Goal: Information Seeking & Learning: Understand process/instructions

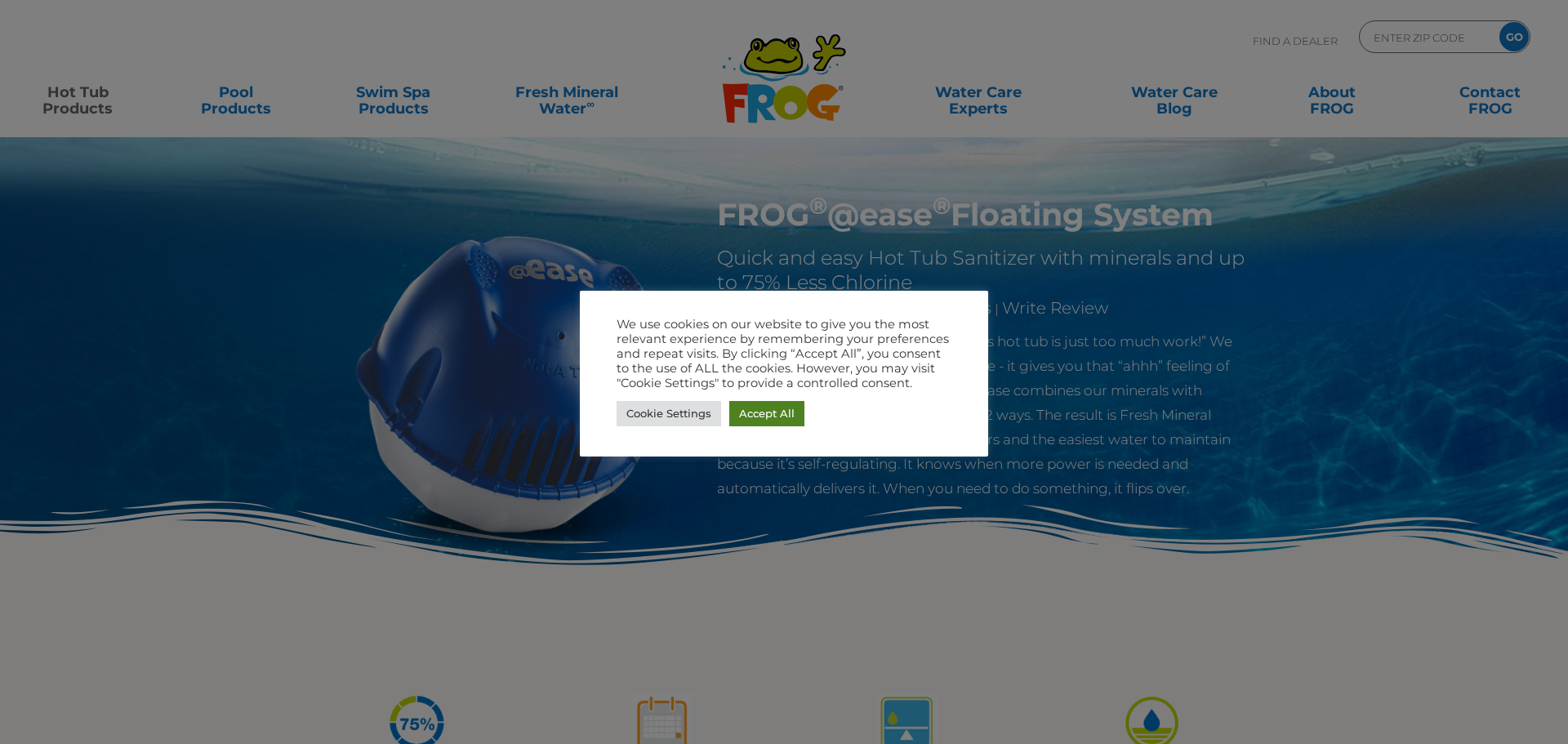
drag, startPoint x: 741, startPoint y: 418, endPoint x: 810, endPoint y: 400, distance: 71.3
click at [741, 418] on link "Accept All" at bounding box center [766, 414] width 75 height 25
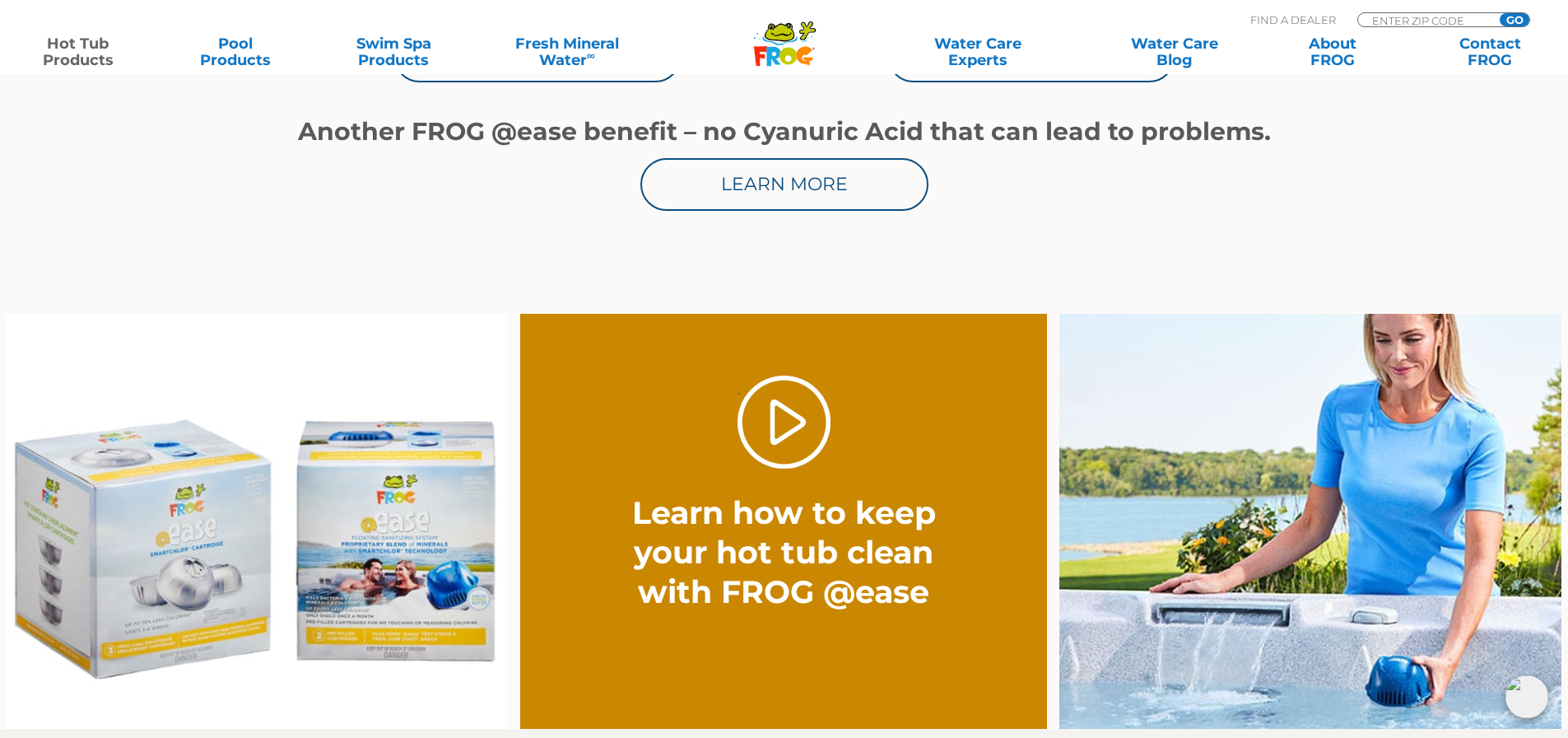
scroll to position [1400, 0]
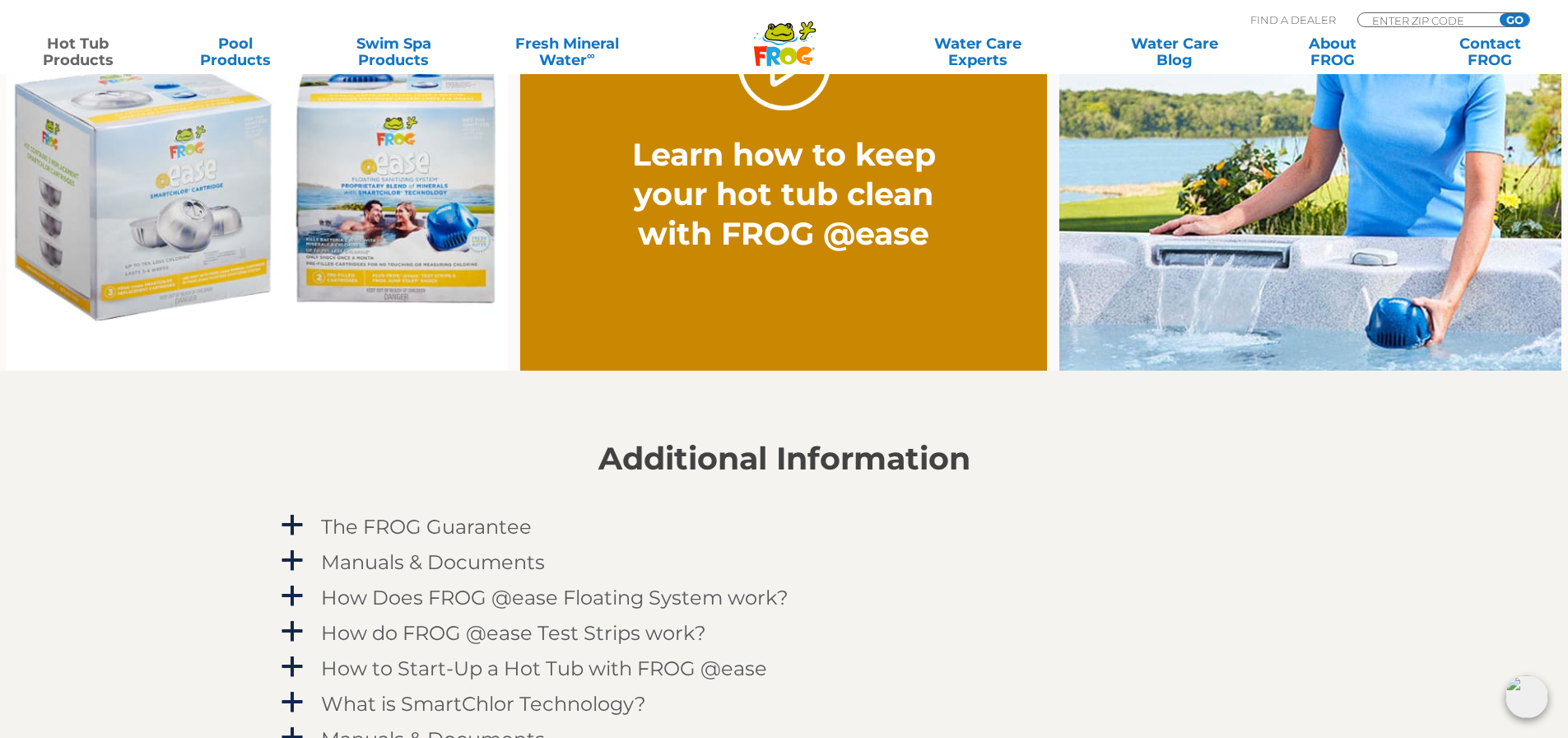
click at [182, 198] on img at bounding box center [257, 164] width 502 height 416
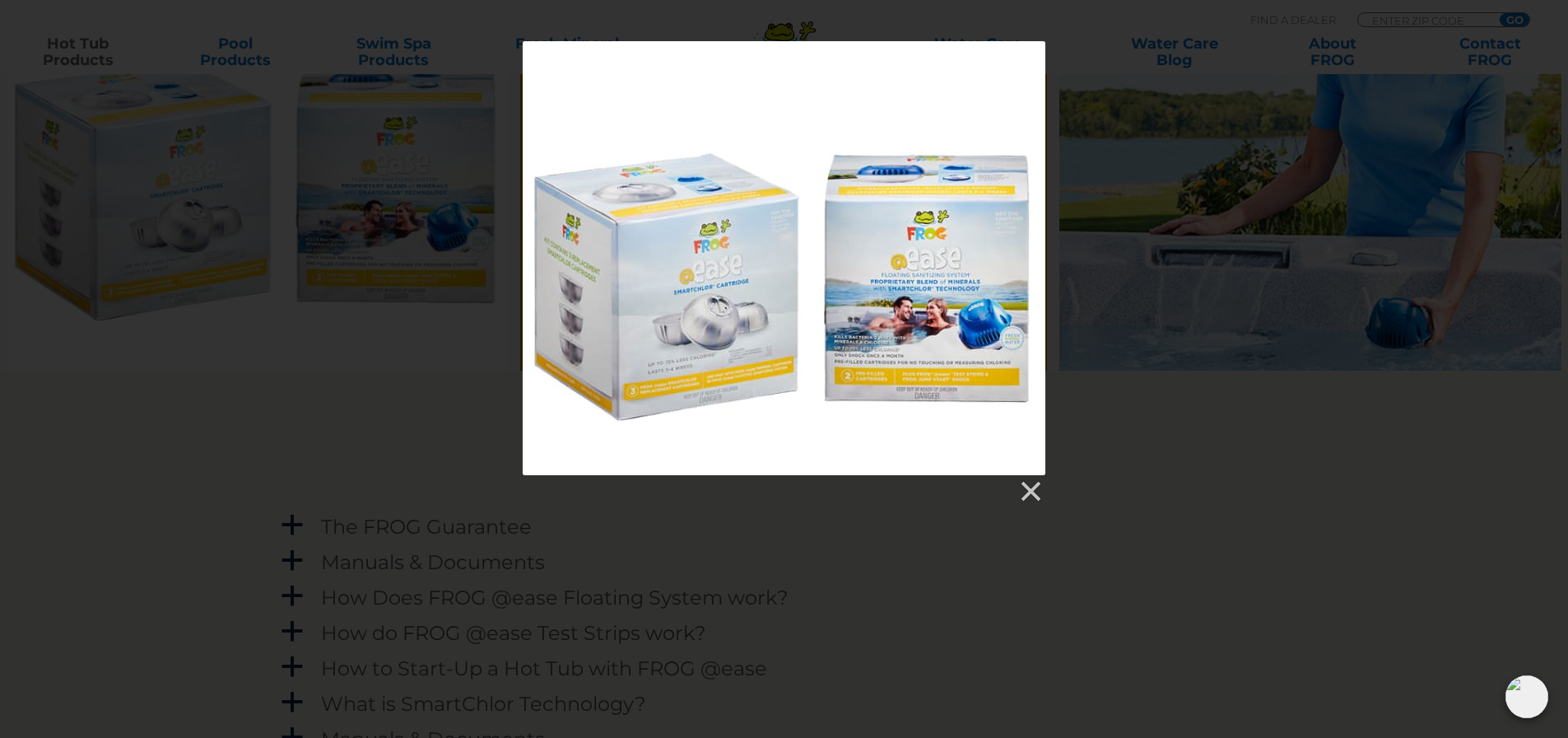
click at [1054, 485] on div at bounding box center [784, 273] width 1568 height 462
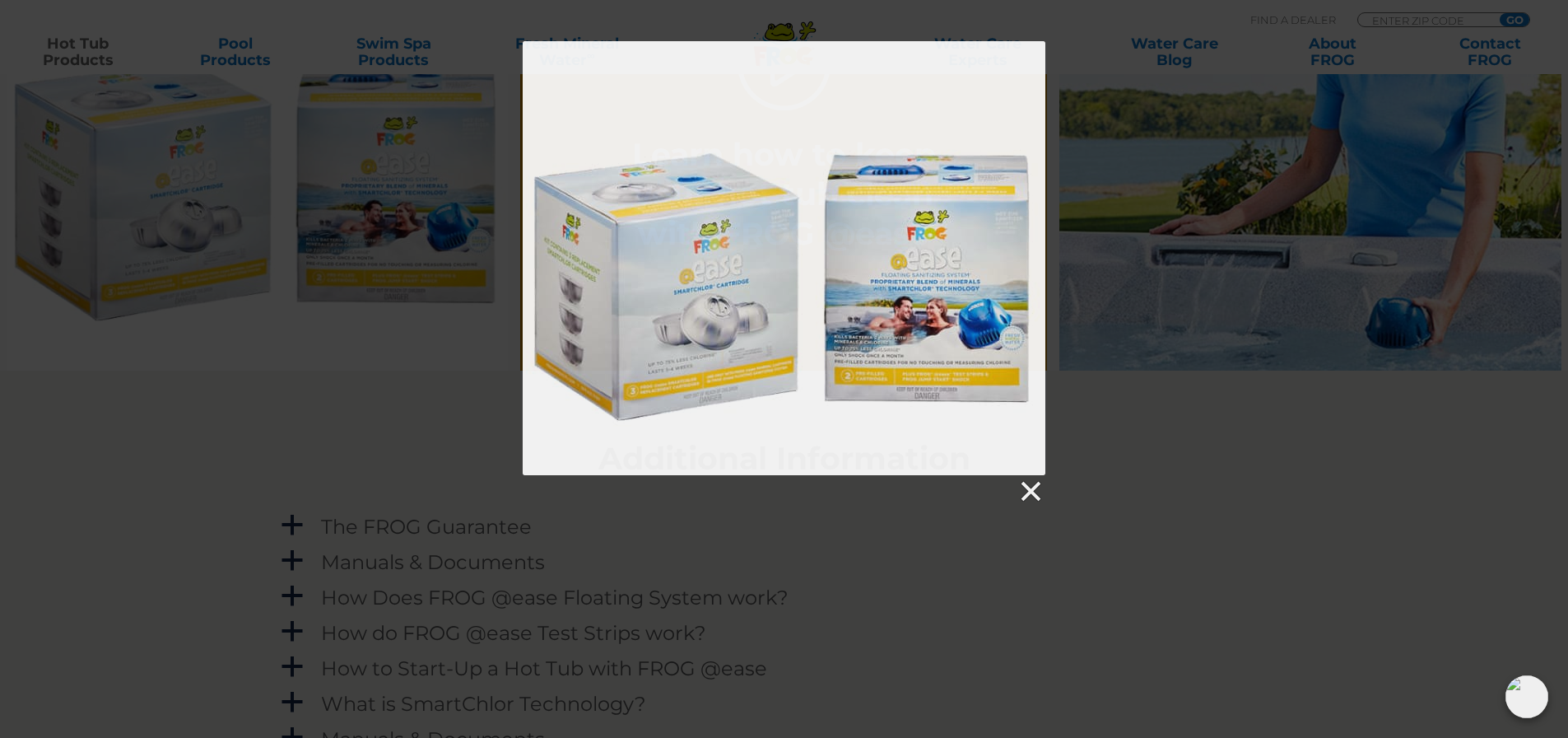
click at [1021, 490] on link at bounding box center [1030, 491] width 25 height 25
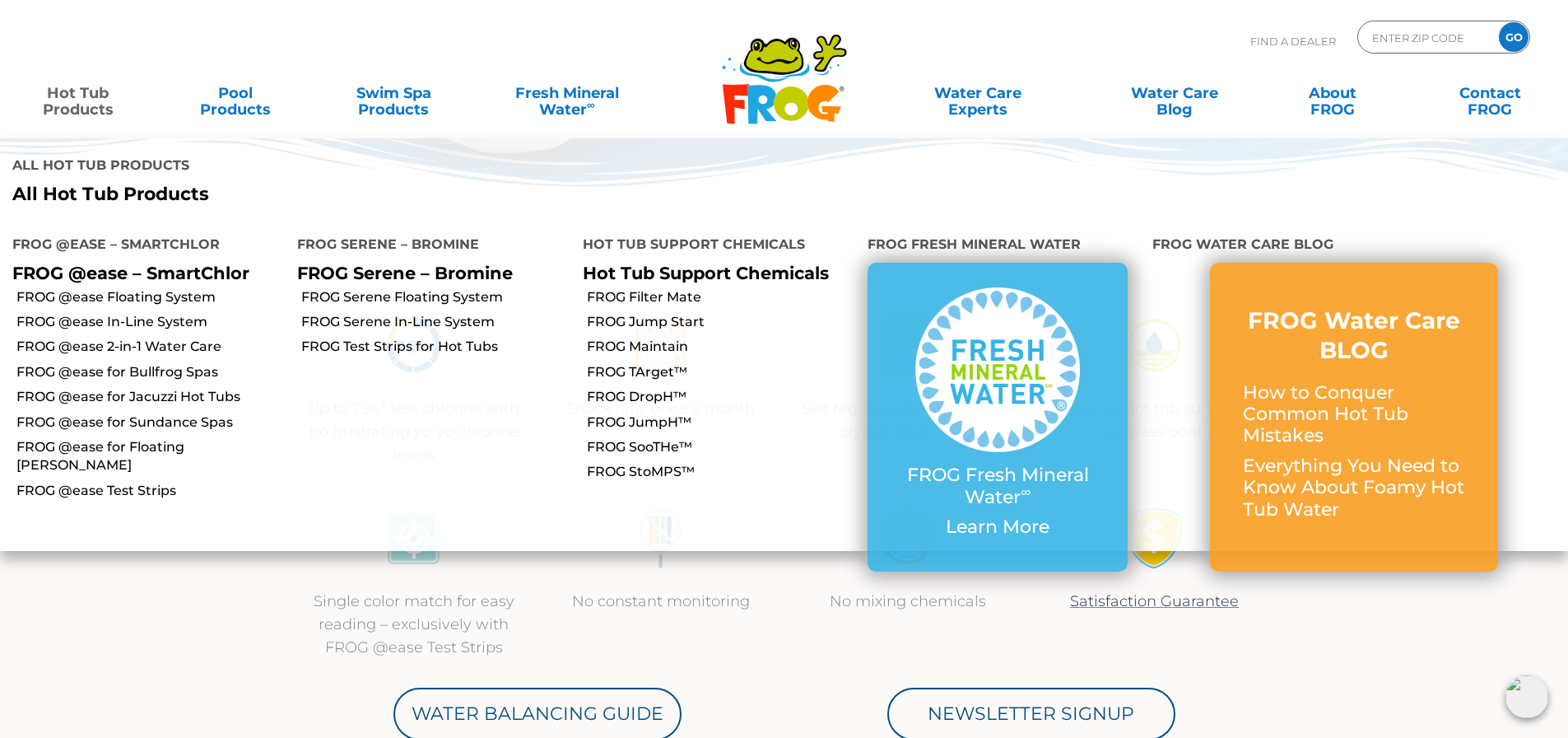
scroll to position [659, 0]
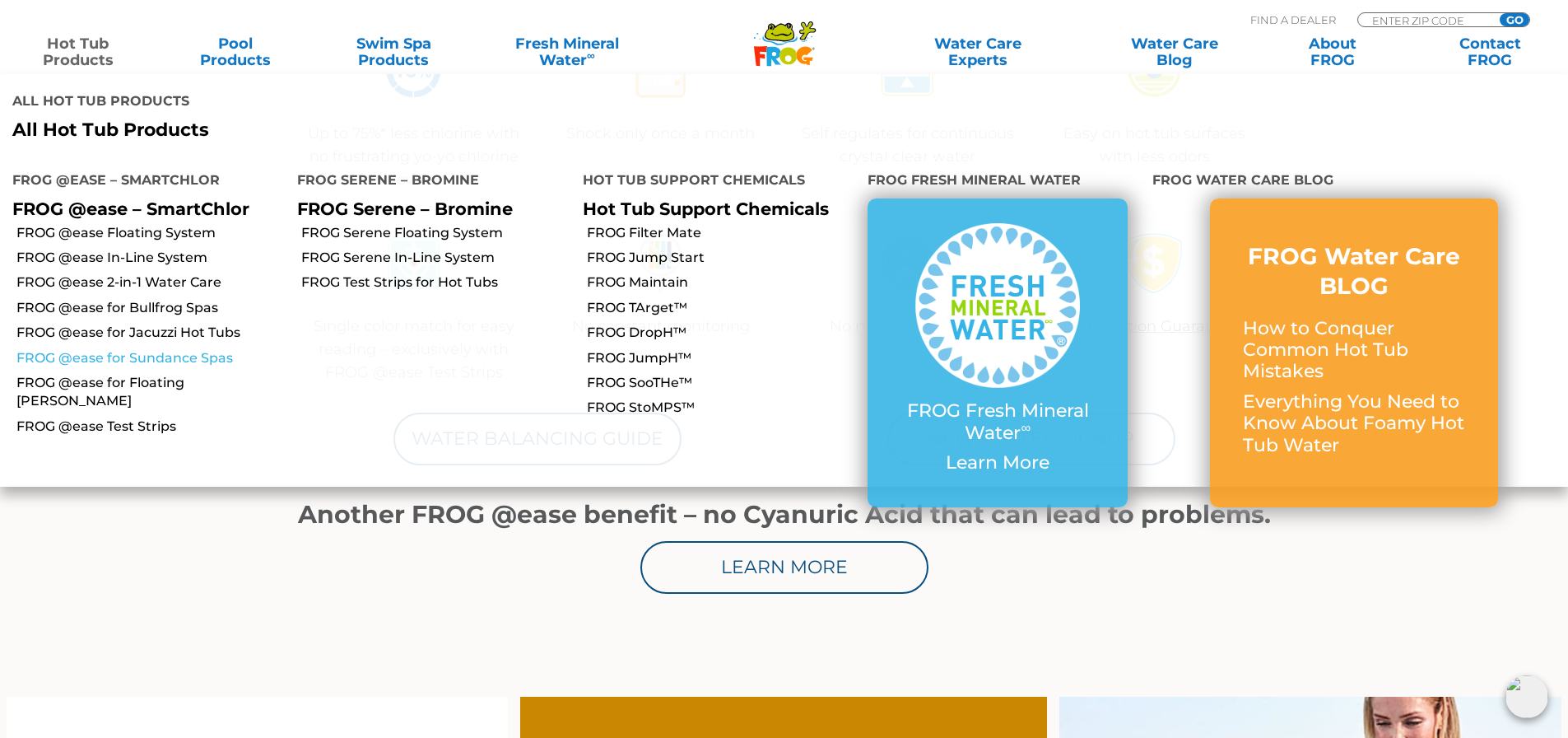
click at [196, 349] on link "FROG @ease for Sundance Spas" at bounding box center [150, 357] width 269 height 18
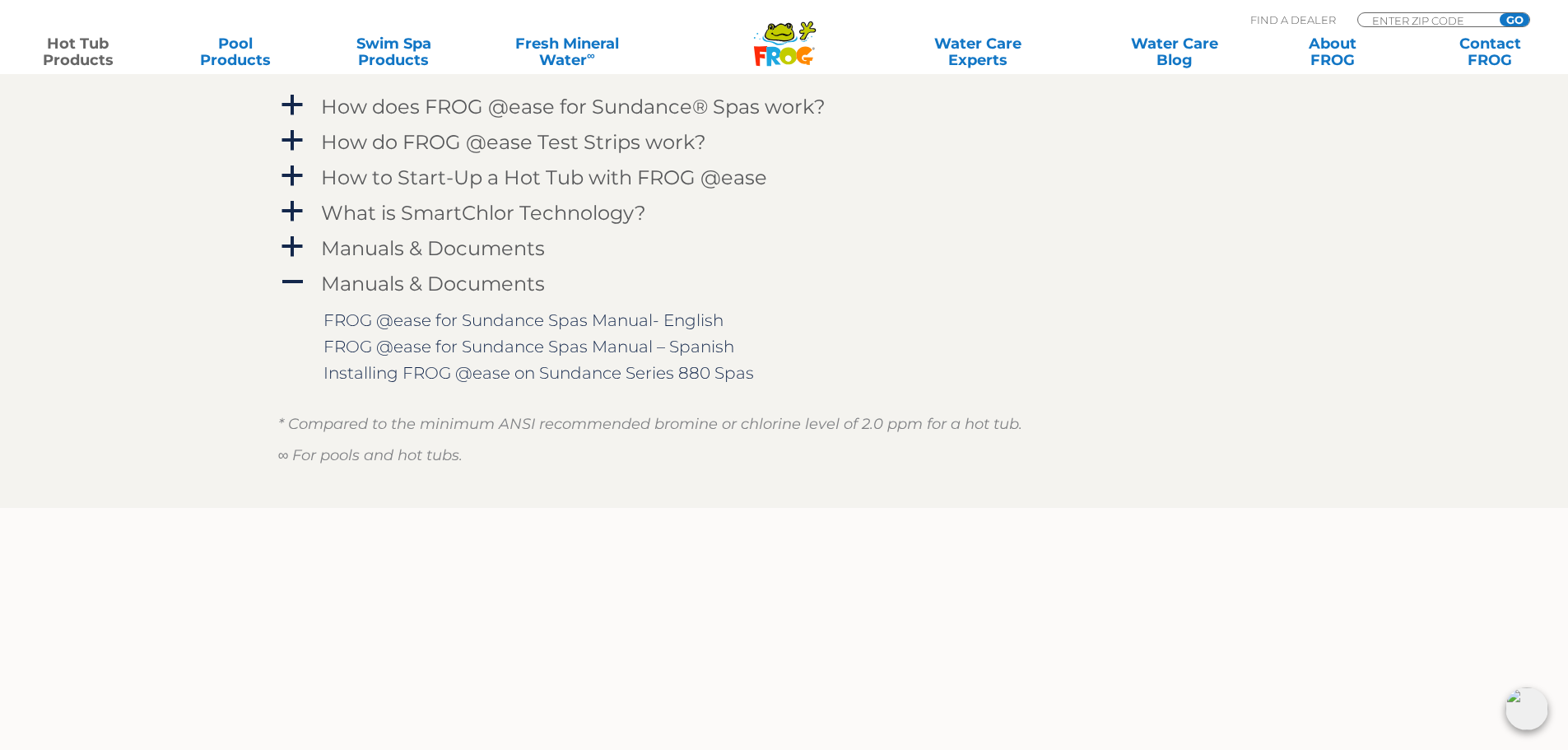
scroll to position [1810, 0]
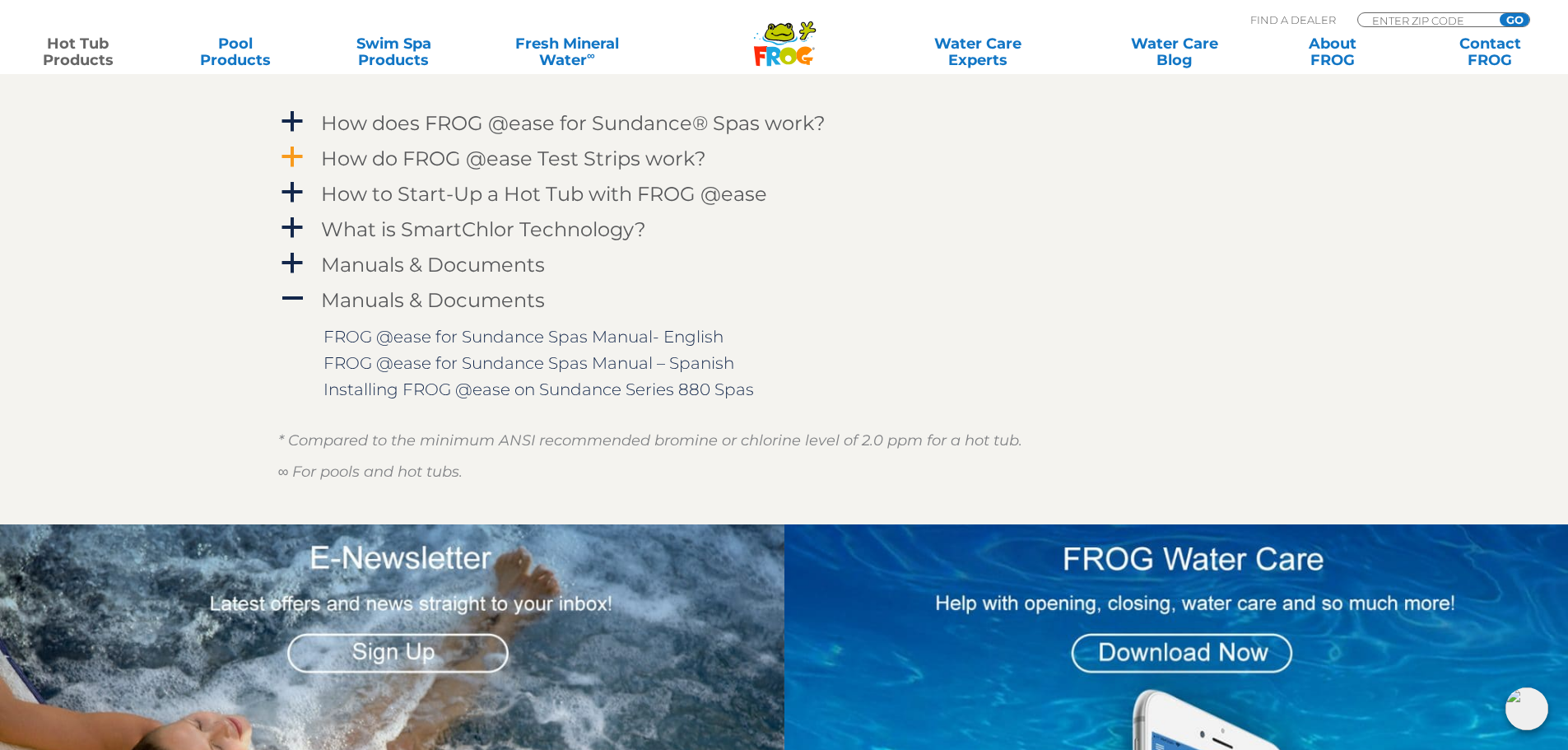
click at [310, 162] on link "a How do FROG @ease Test Strips work?" at bounding box center [784, 159] width 1012 height 31
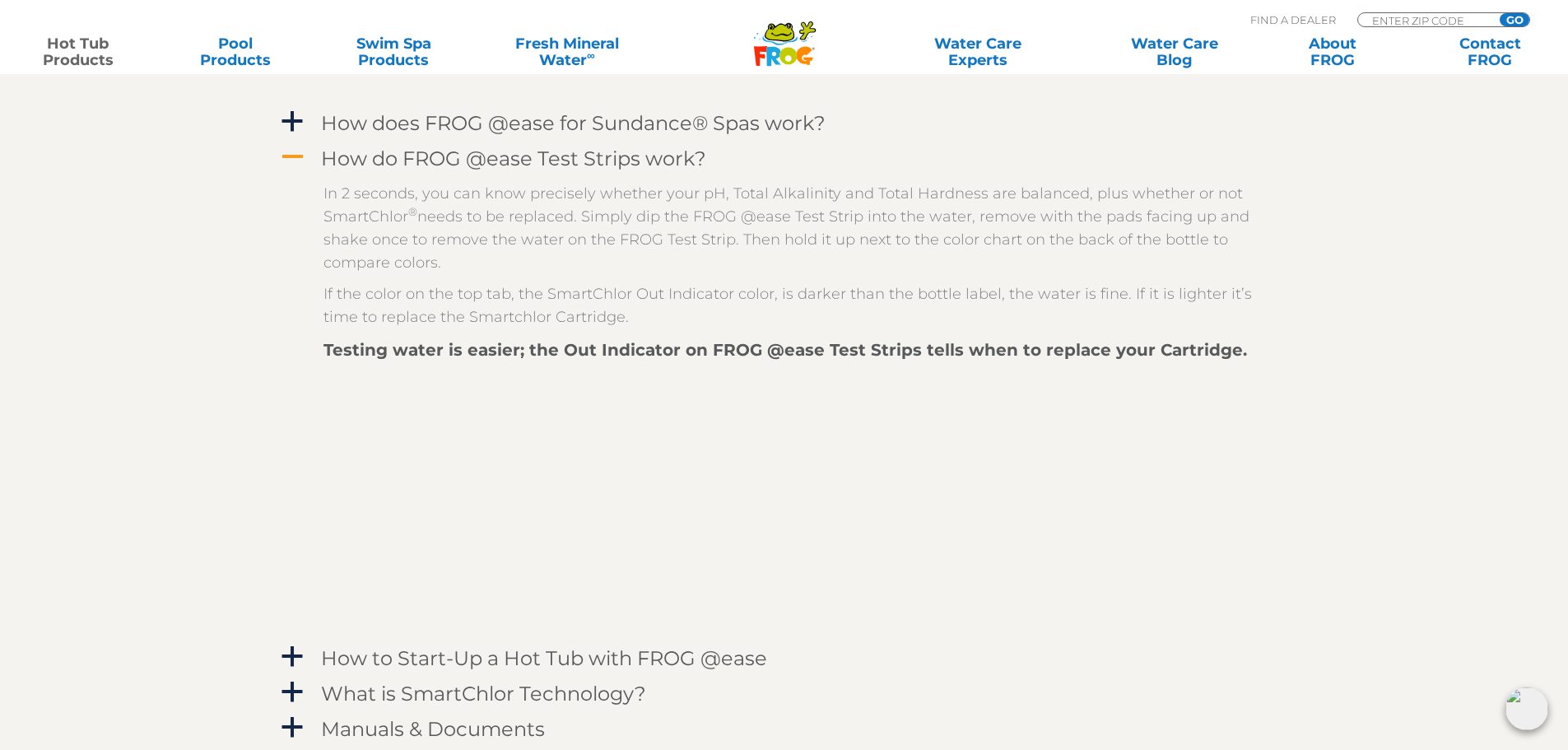
click at [310, 162] on link "A How do FROG @ease Test Strips work?" at bounding box center [784, 159] width 1012 height 31
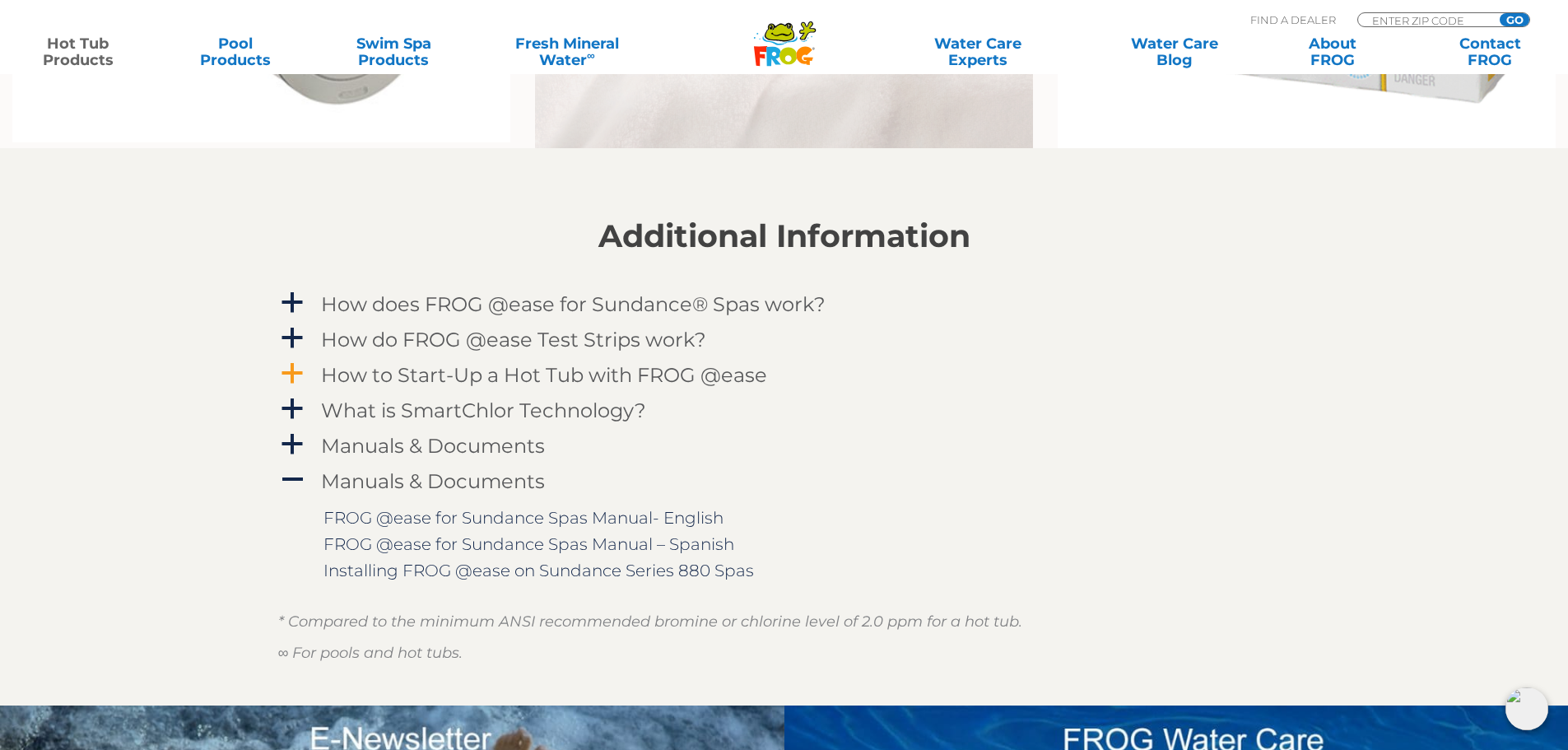
scroll to position [1645, 0]
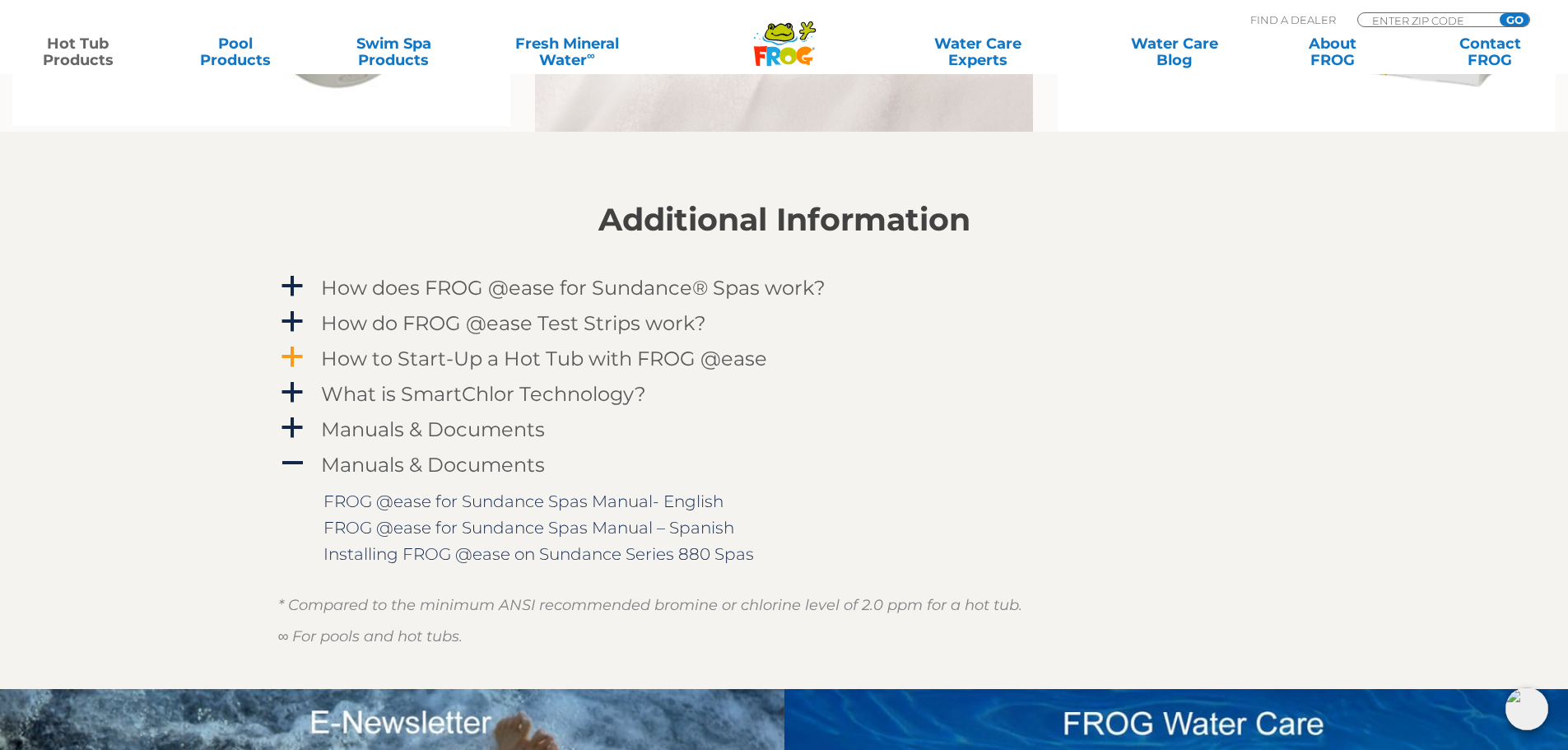
click at [297, 361] on span "a" at bounding box center [293, 357] width 25 height 25
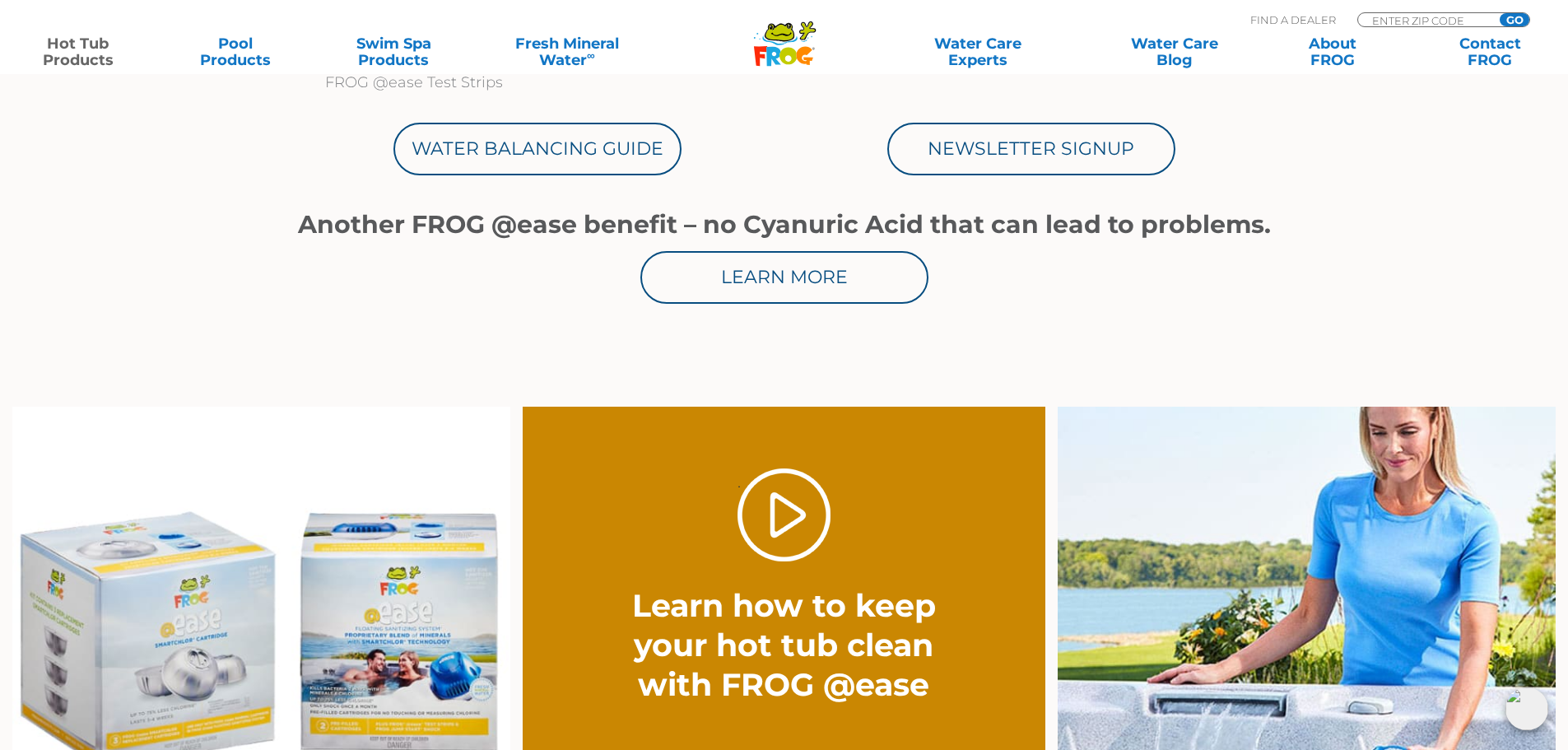
scroll to position [905, 0]
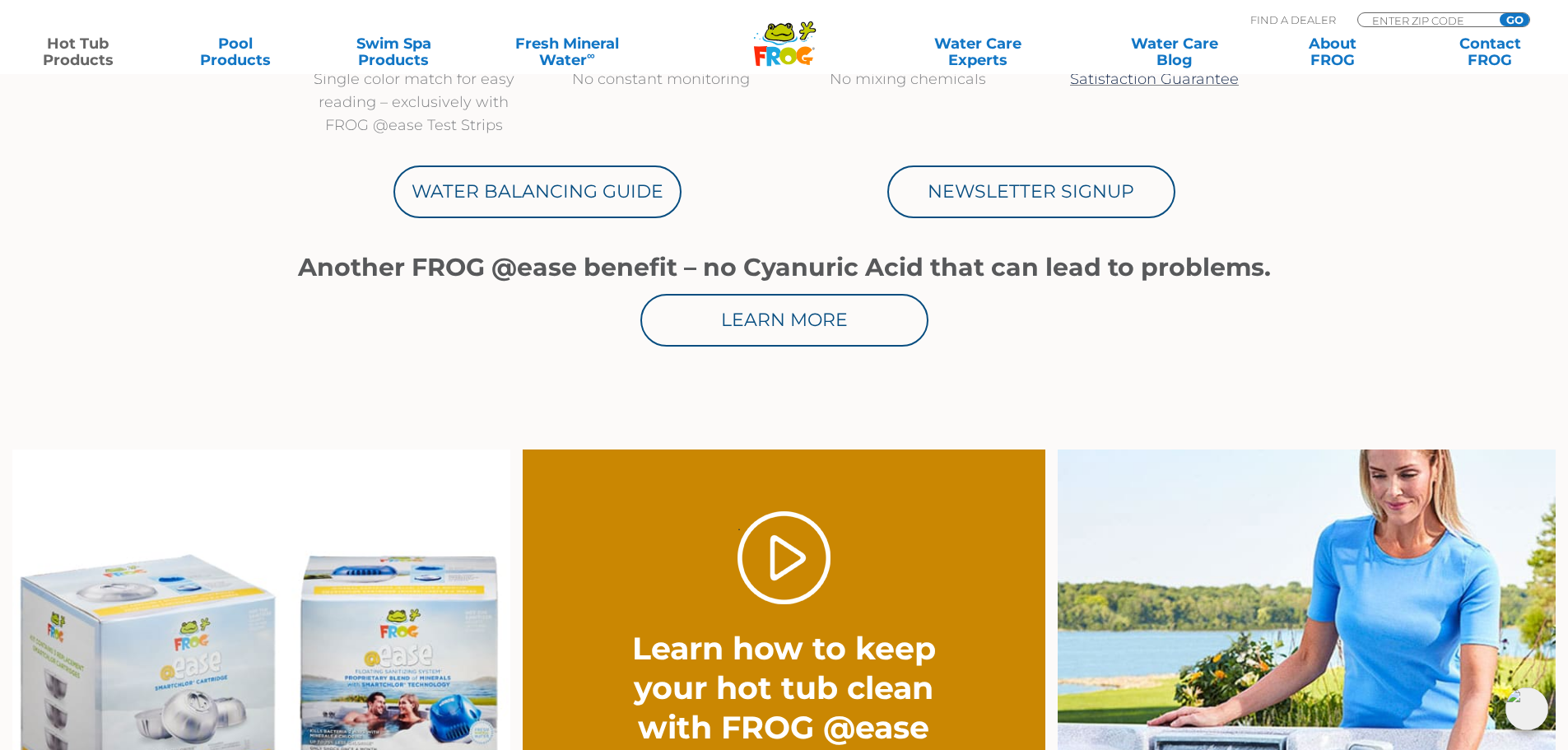
click at [483, 158] on div "Water Balancing Guide" at bounding box center [537, 187] width 494 height 61
drag, startPoint x: 502, startPoint y: 185, endPoint x: 948, endPoint y: 241, distance: 449.5
click at [503, 186] on link "Water Balancing Guide" at bounding box center [537, 192] width 288 height 53
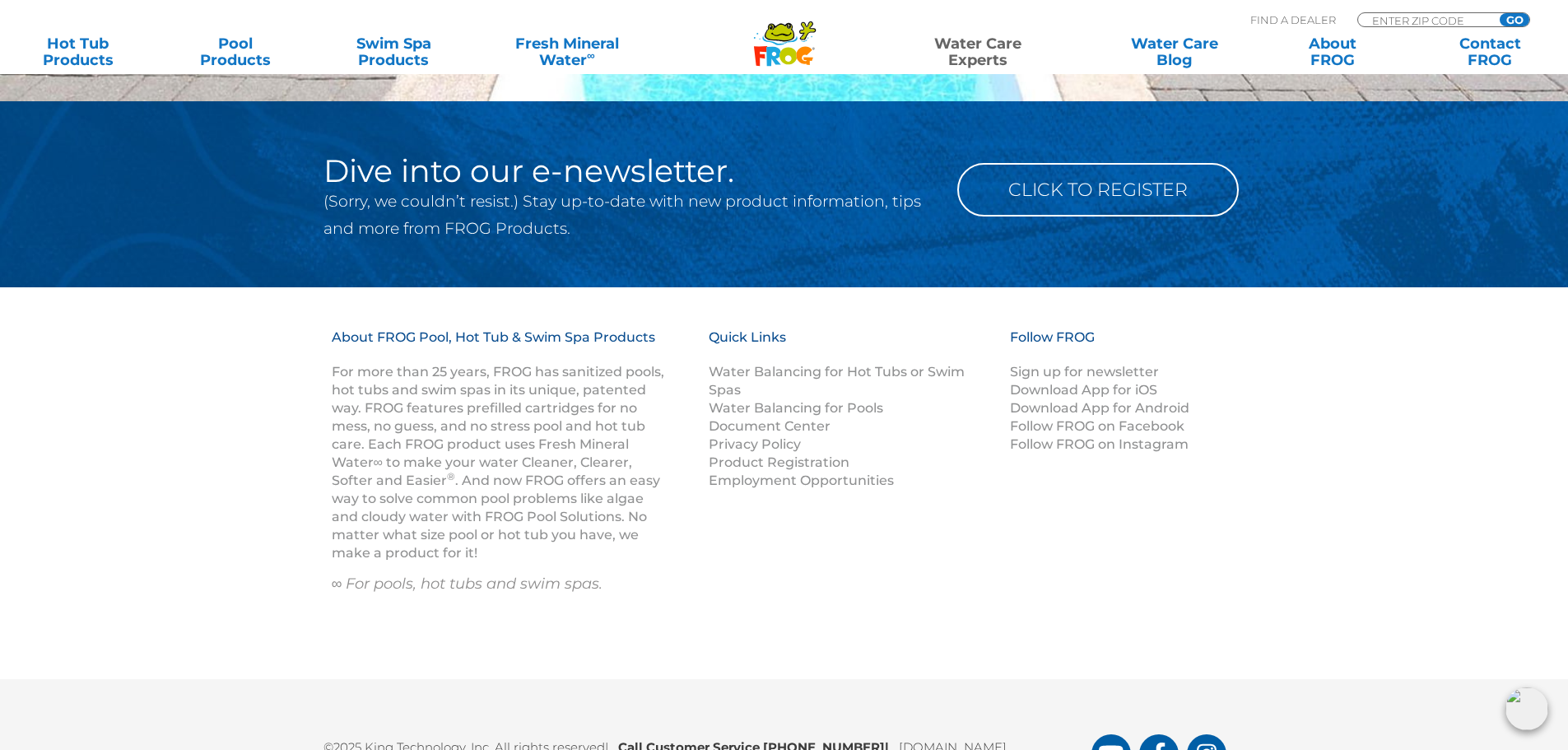
scroll to position [2304, 0]
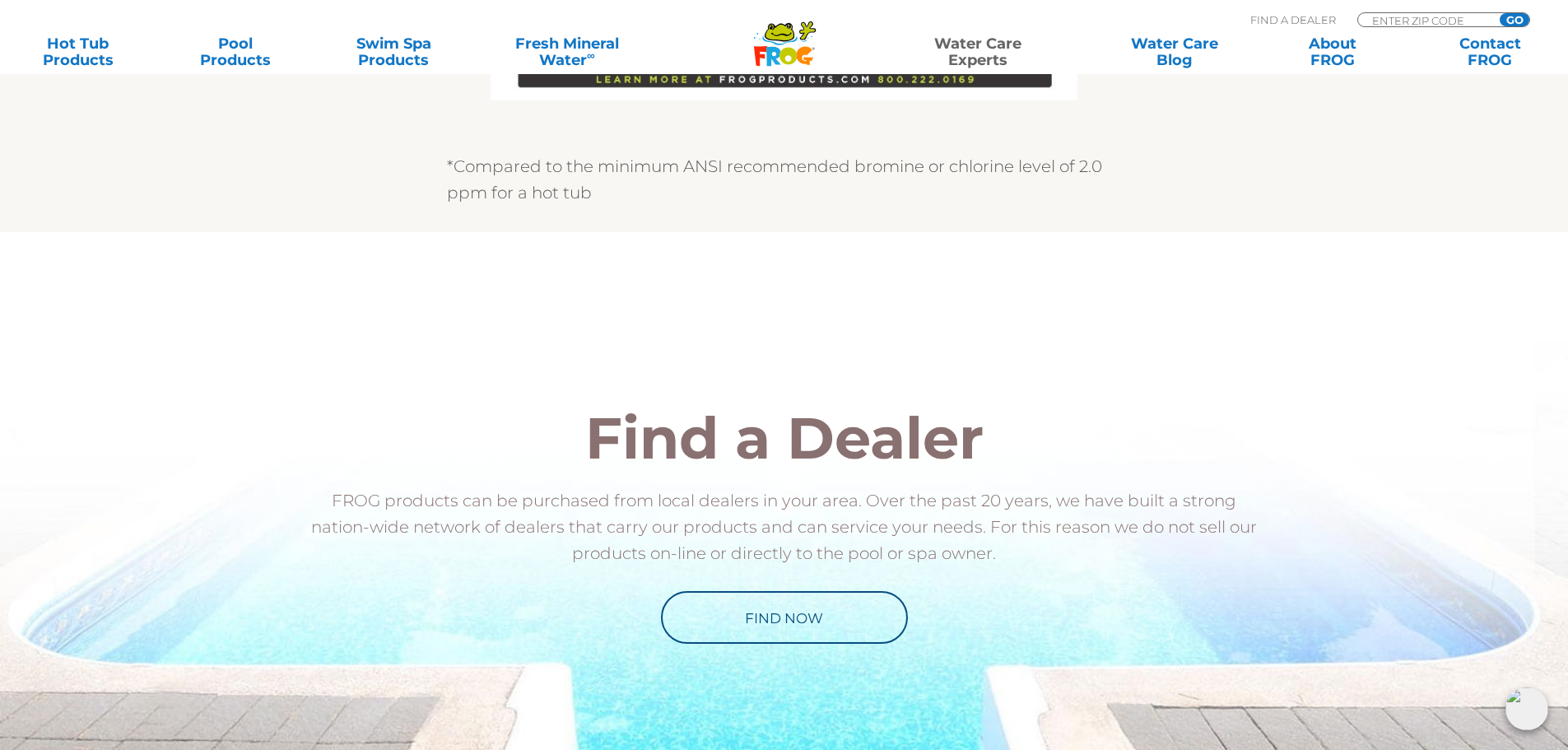
drag, startPoint x: 1151, startPoint y: 310, endPoint x: 1148, endPoint y: 301, distance: 9.5
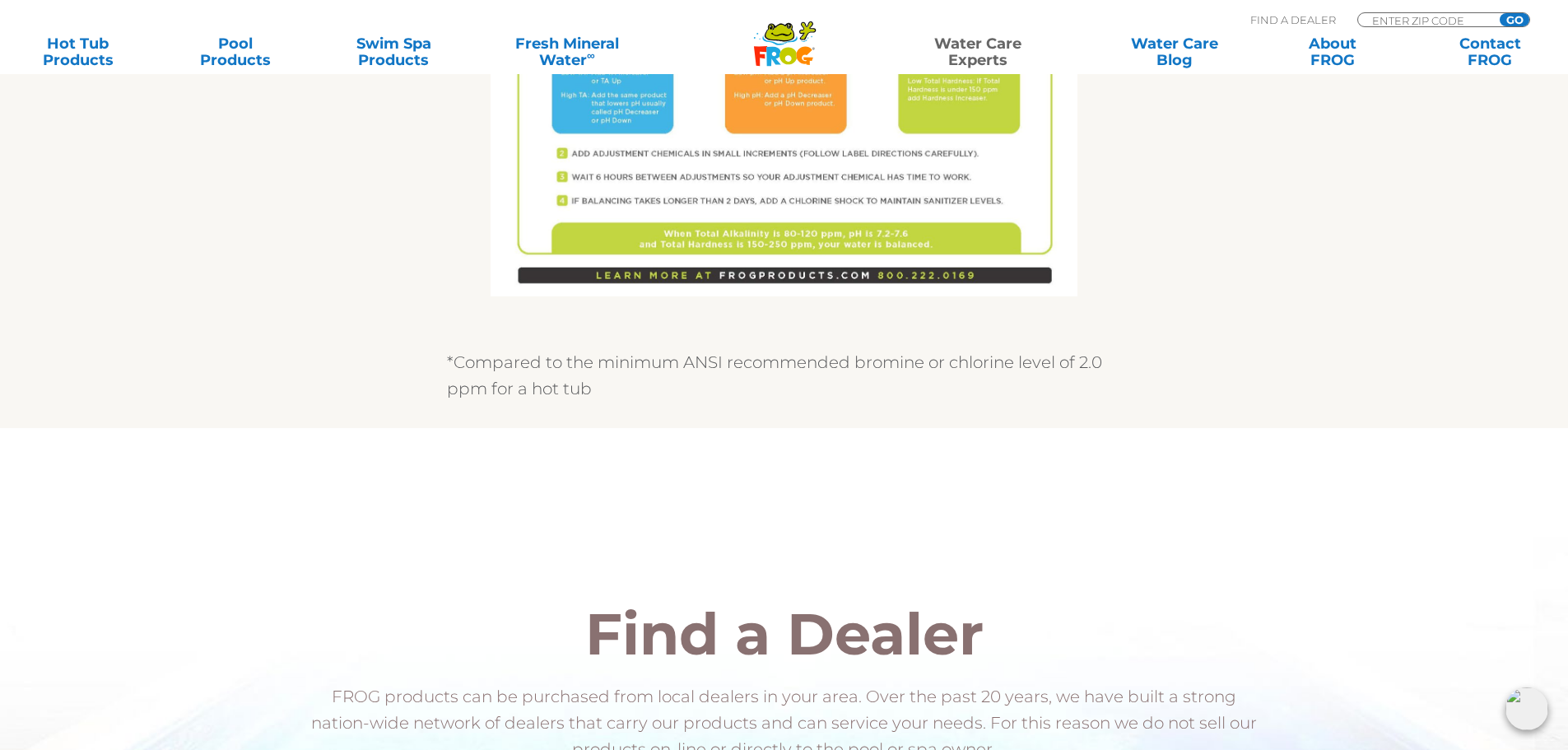
scroll to position [1317, 0]
